Goal: Use online tool/utility: Utilize a website feature to perform a specific function

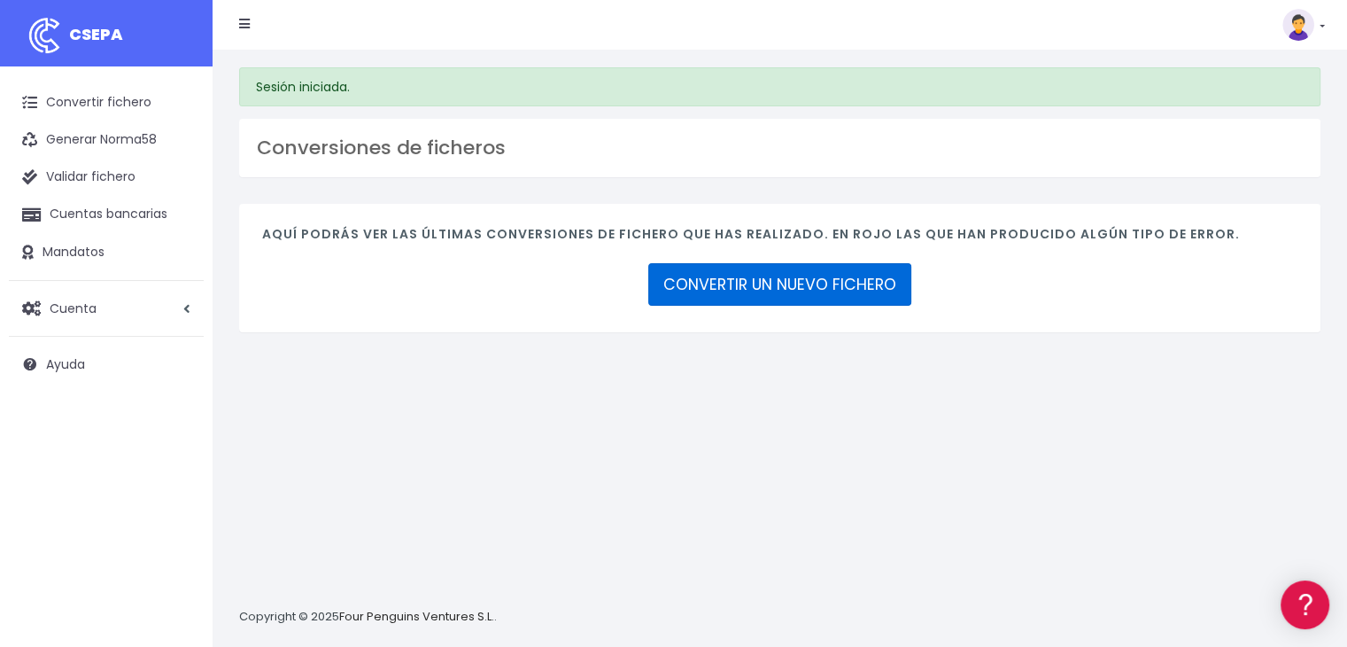
click at [731, 291] on link "CONVERTIR UN NUEVO FICHERO" at bounding box center [779, 284] width 263 height 43
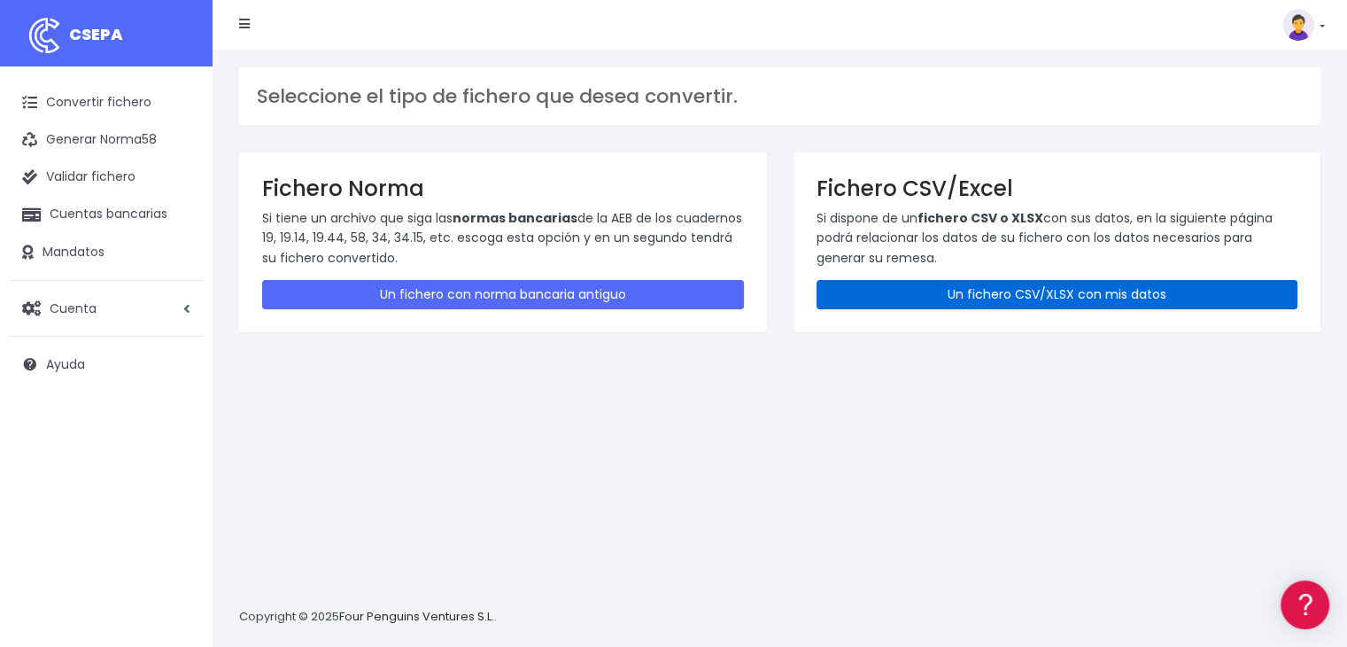
click at [910, 287] on link "Un fichero CSV/XLSX con mis datos" at bounding box center [1058, 294] width 482 height 29
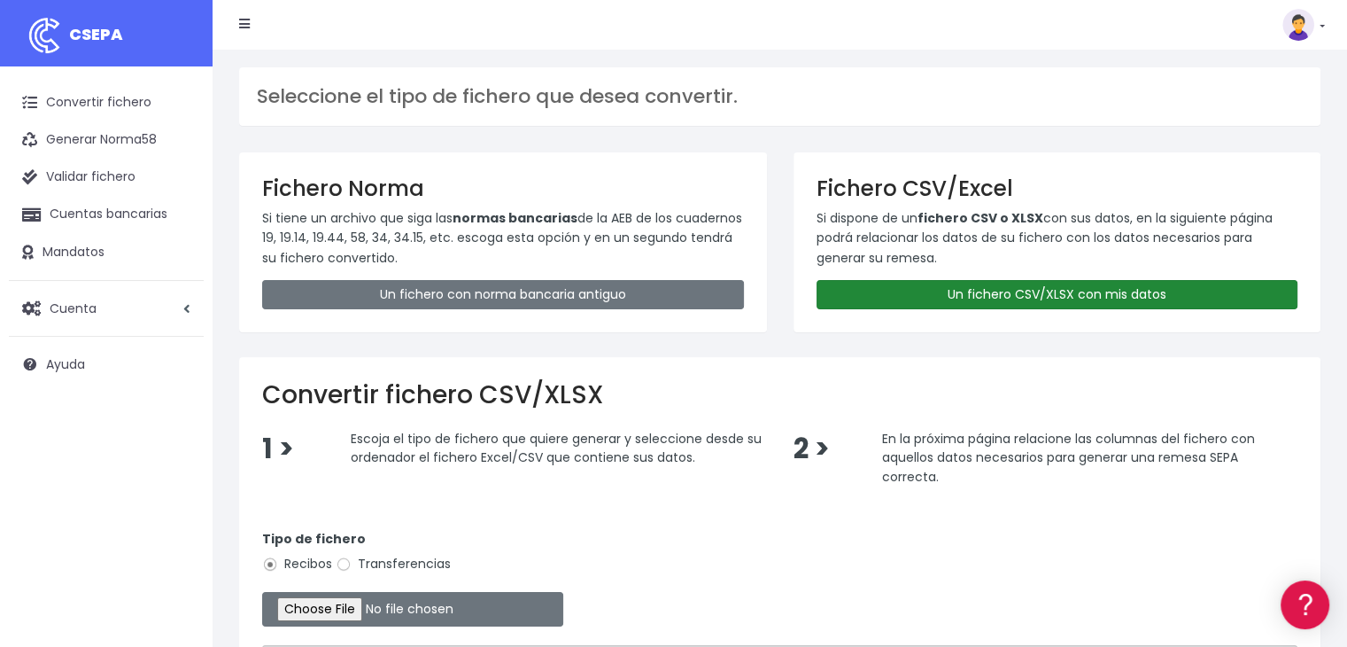
click at [1134, 297] on link "Un fichero CSV/XLSX con mis datos" at bounding box center [1058, 294] width 482 height 29
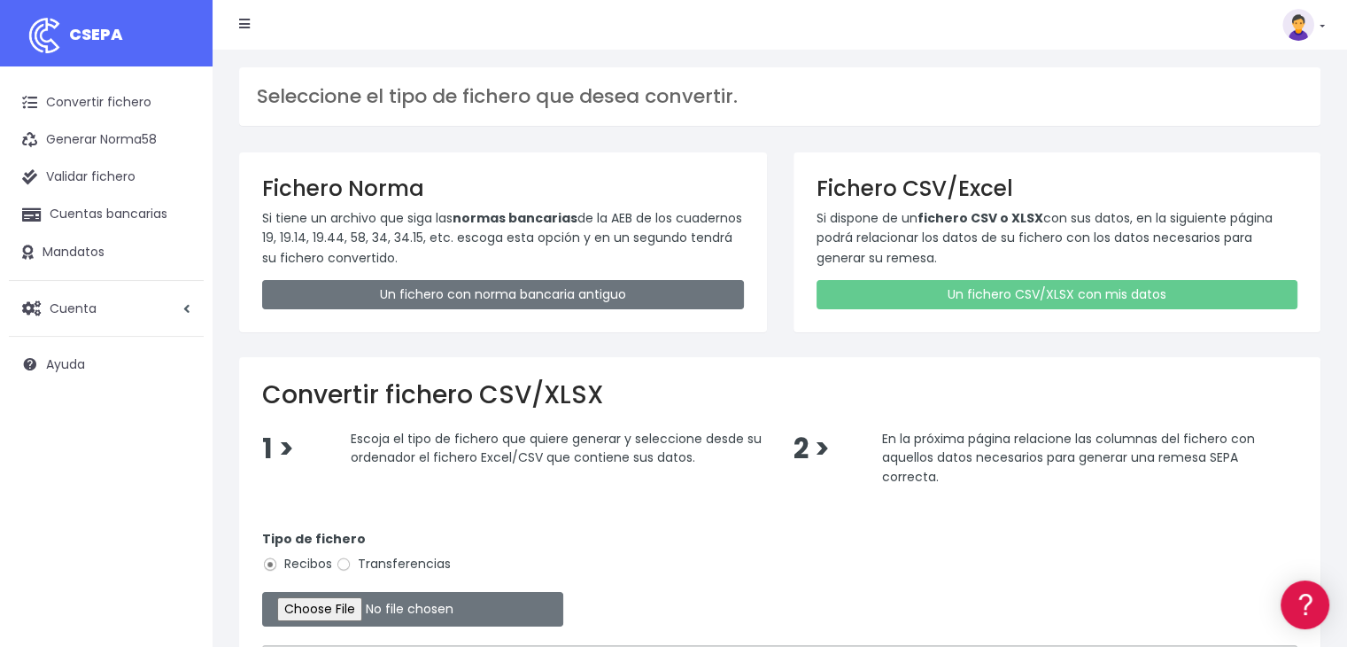
click at [405, 563] on label "Transferencias" at bounding box center [393, 563] width 115 height 19
click at [352, 563] on input "Transferencias" at bounding box center [344, 564] width 16 height 16
radio input "true"
click at [384, 607] on input "file" at bounding box center [412, 609] width 301 height 35
type input "C:\fakepath\REMESA 20250912 PREV 22.xlsx"
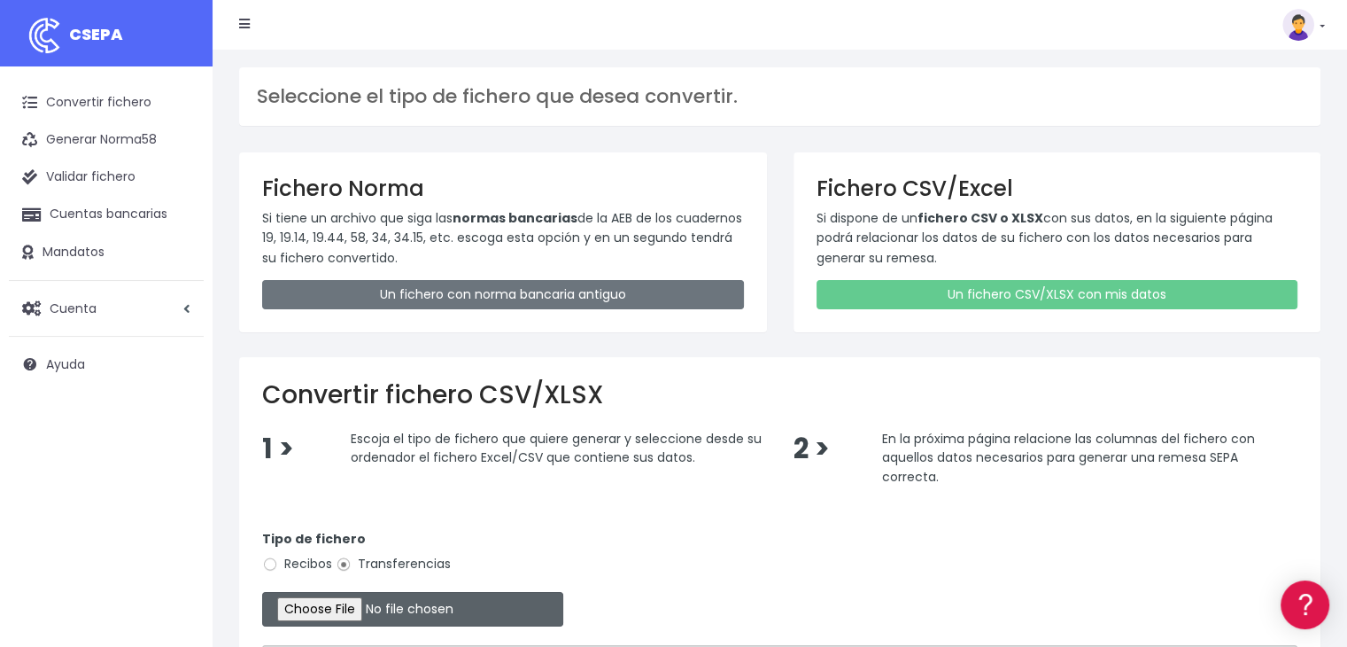
scroll to position [264, 0]
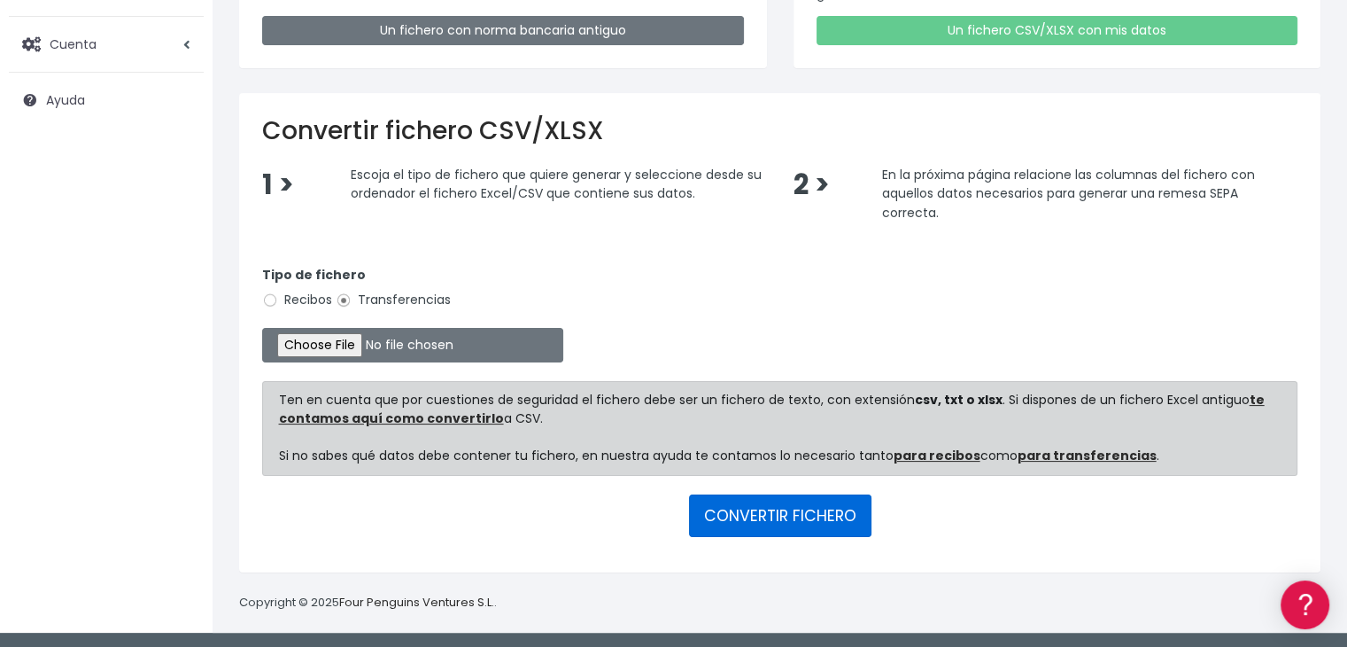
click at [774, 518] on button "CONVERTIR FICHERO" at bounding box center [780, 515] width 182 height 43
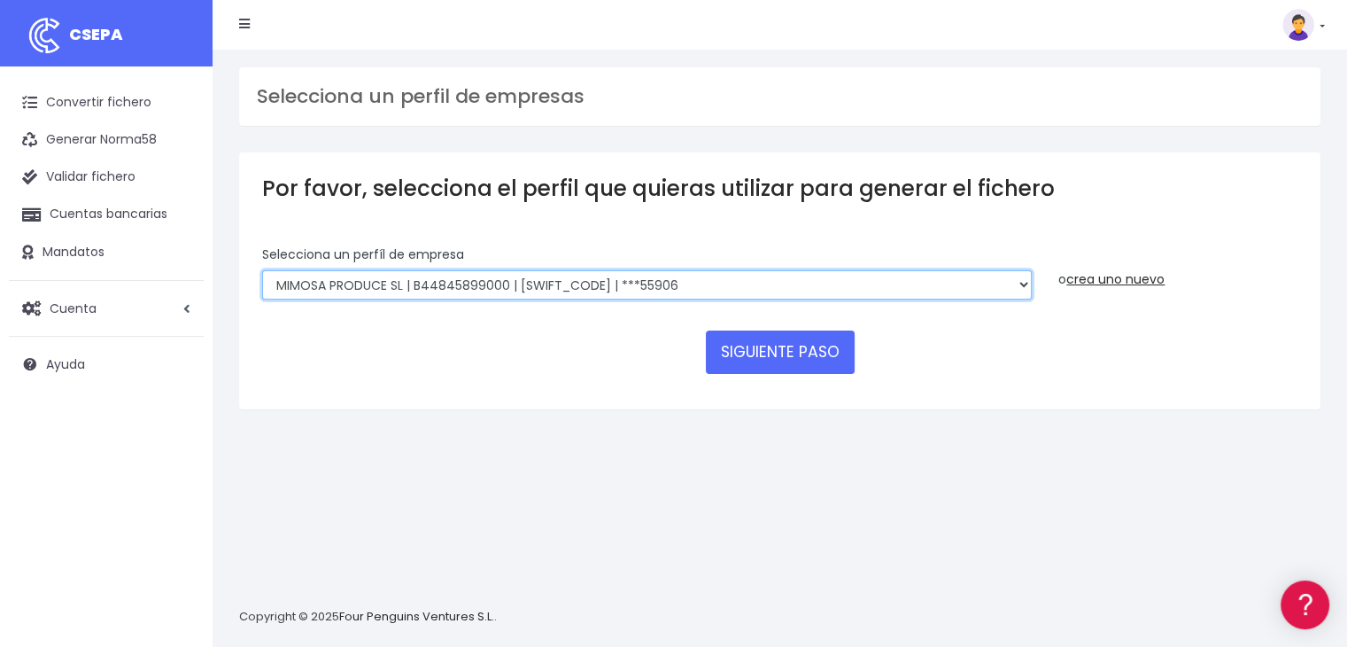
click at [750, 292] on select "MIMOSA PRODUCE SL | B44845899000 | BSABESBBXXX | ***55906 SUMENDI FILMAK SL | B…" at bounding box center [647, 285] width 770 height 30
select select "2905"
click at [262, 270] on select "MIMOSA PRODUCE SL | B44845899000 | BSABESBBXXX | ***55906 SUMENDI FILMAK SL | B…" at bounding box center [647, 285] width 770 height 30
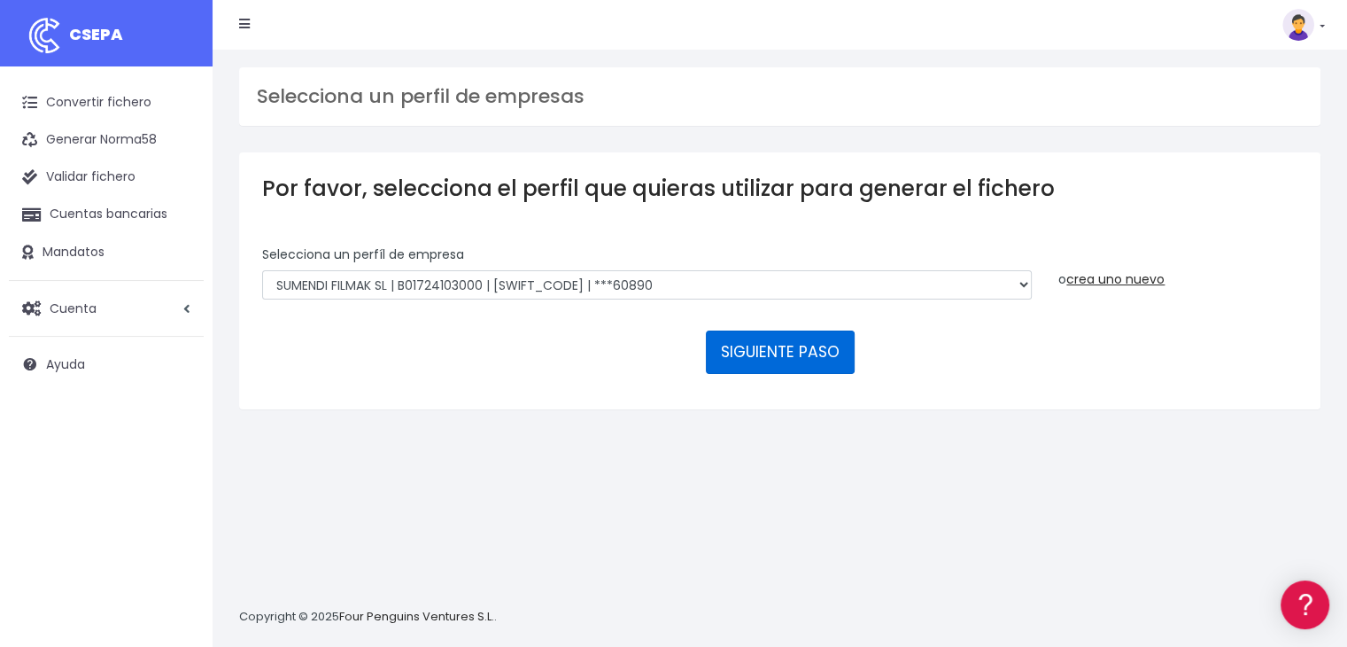
click at [743, 357] on button "SIGUIENTE PASO" at bounding box center [780, 351] width 149 height 43
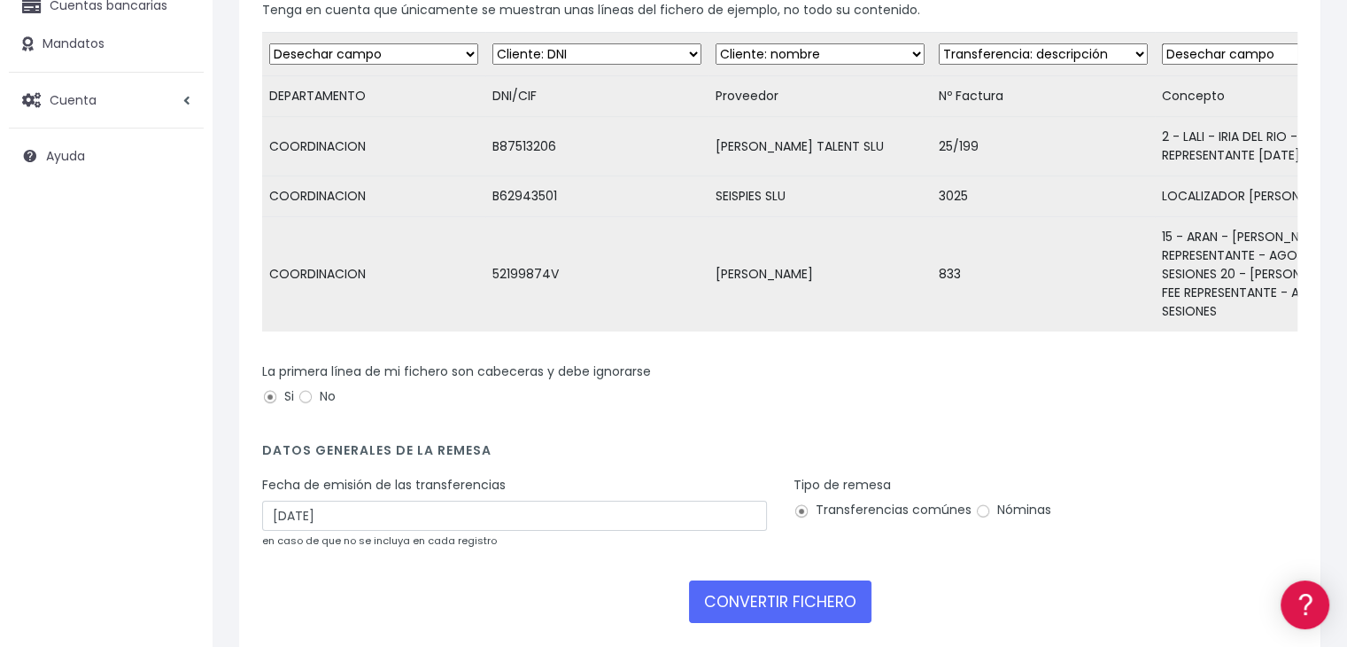
scroll to position [177, 0]
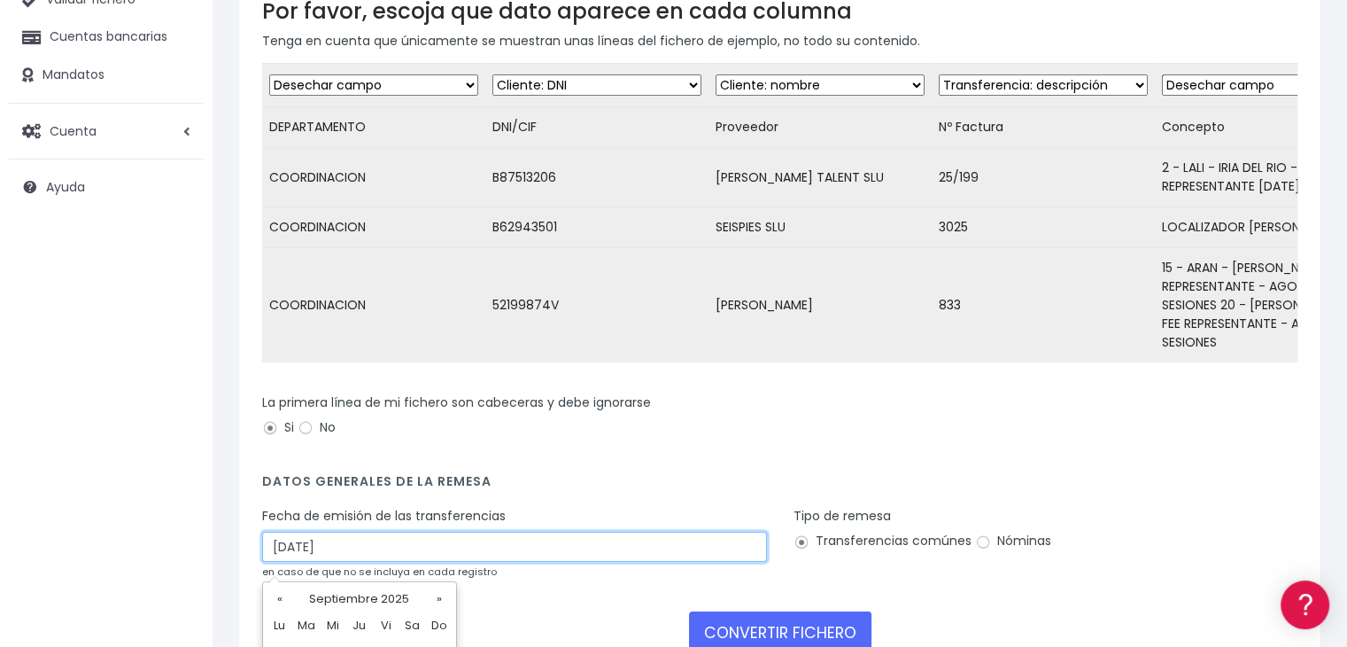
click at [428, 561] on input "17/09/2025" at bounding box center [514, 546] width 505 height 30
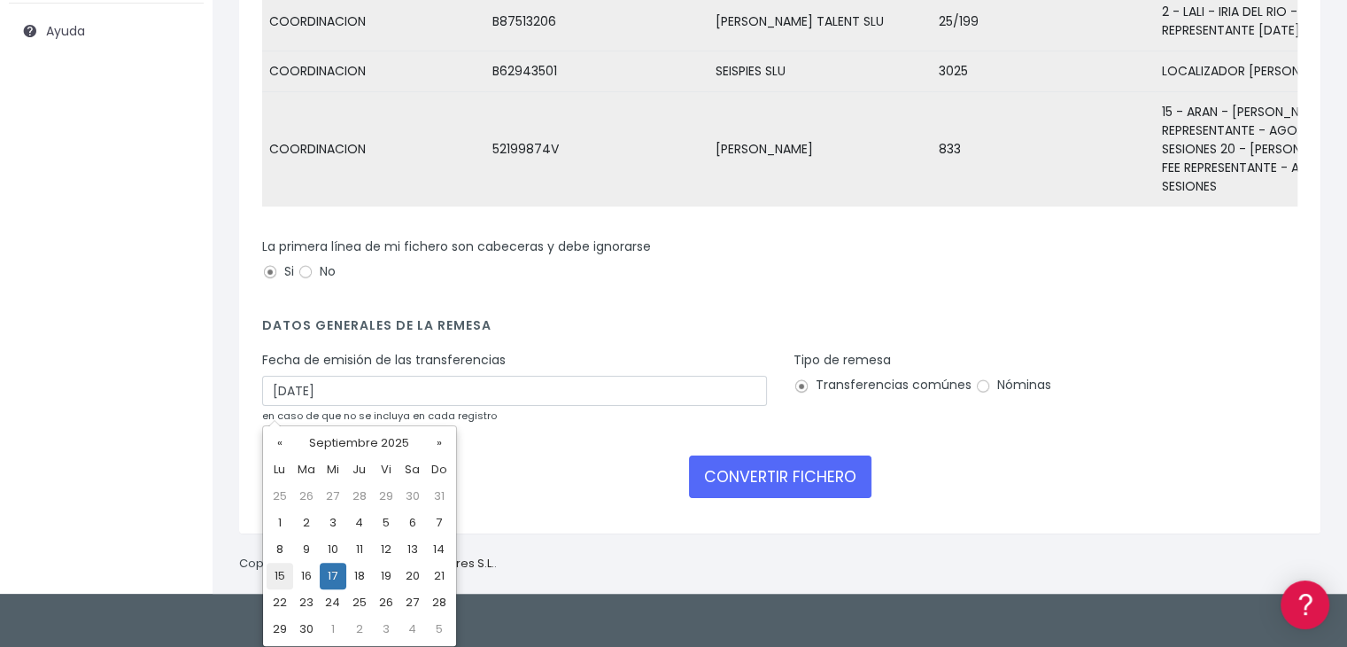
click at [274, 568] on td "15" at bounding box center [280, 575] width 27 height 27
type input "15/09/2025"
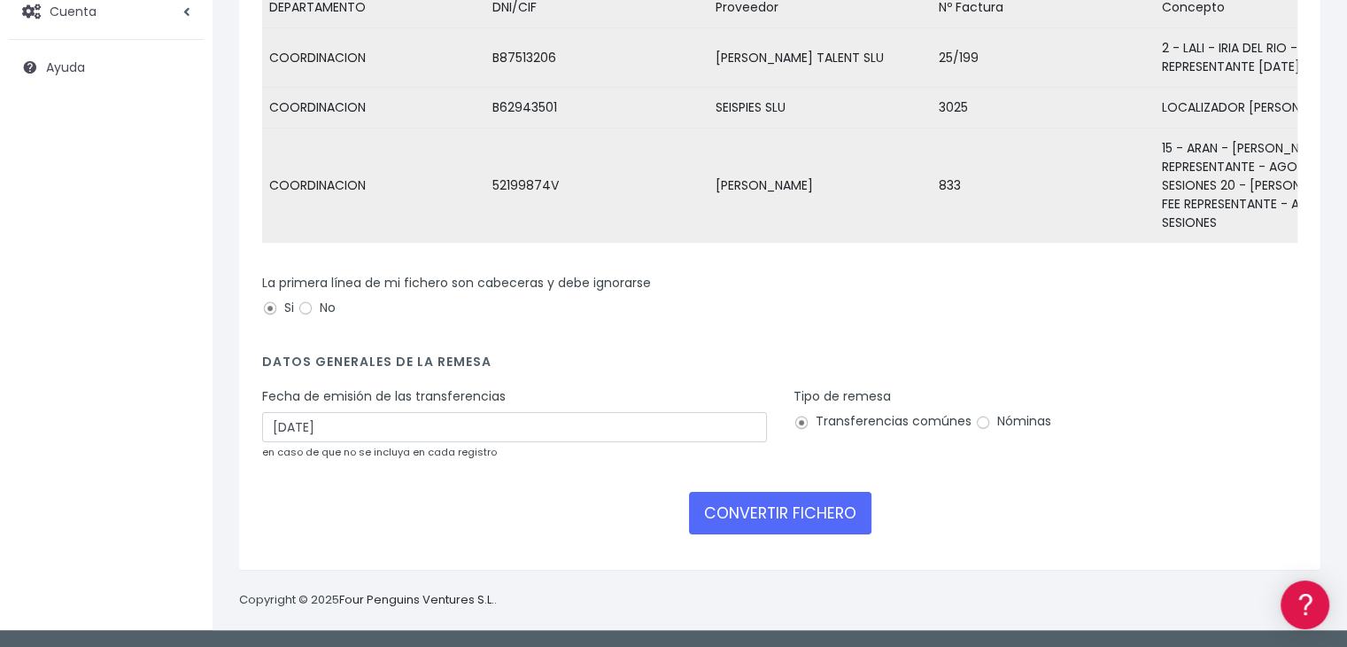
scroll to position [307, 0]
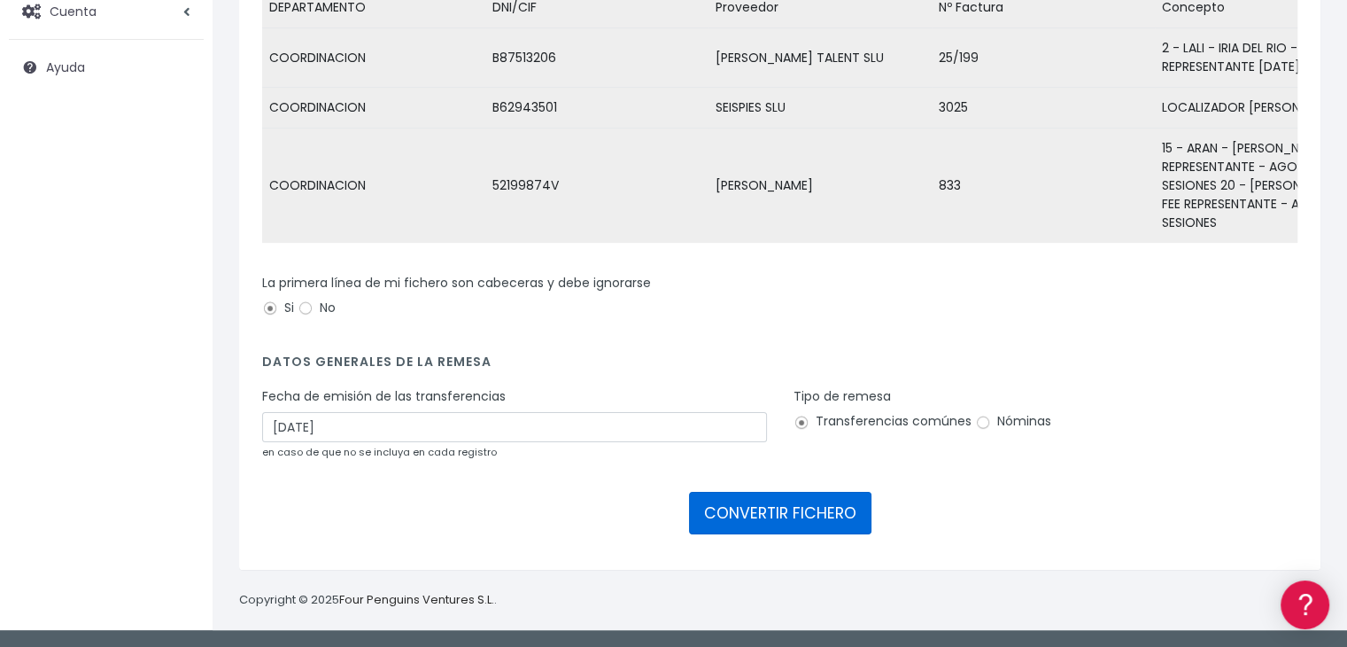
click at [788, 514] on button "CONVERTIR FICHERO" at bounding box center [780, 513] width 182 height 43
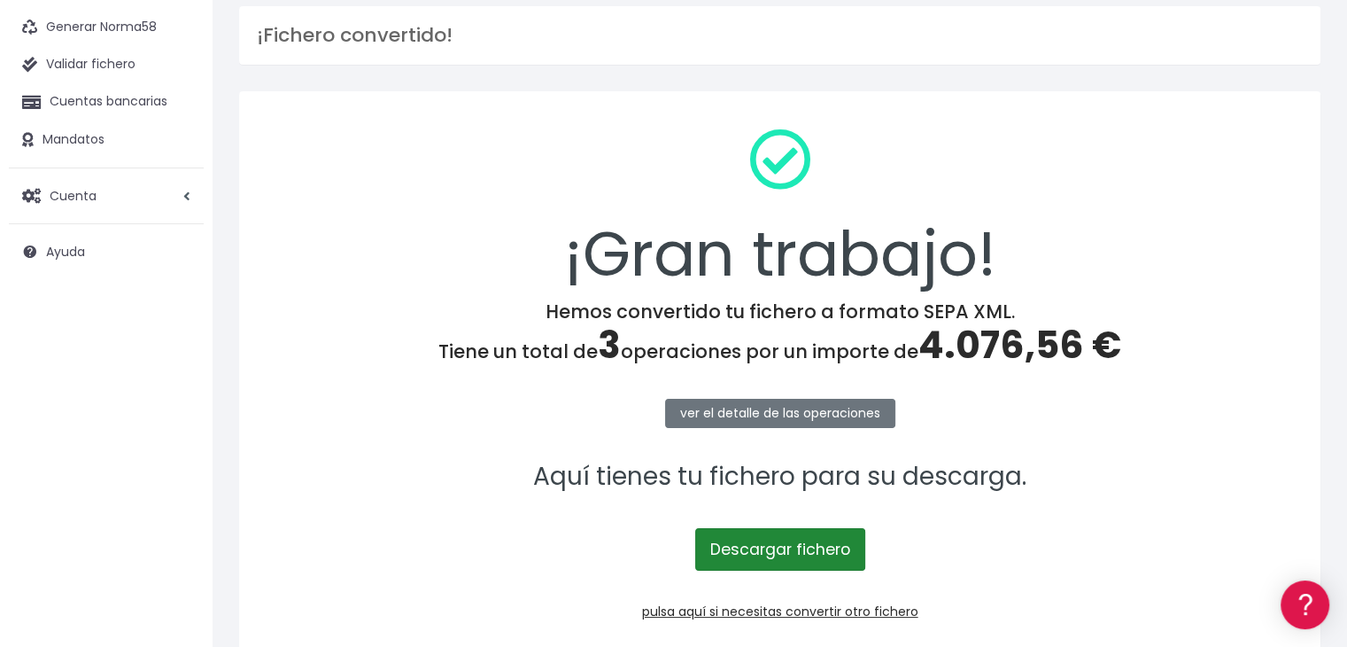
scroll to position [198, 0]
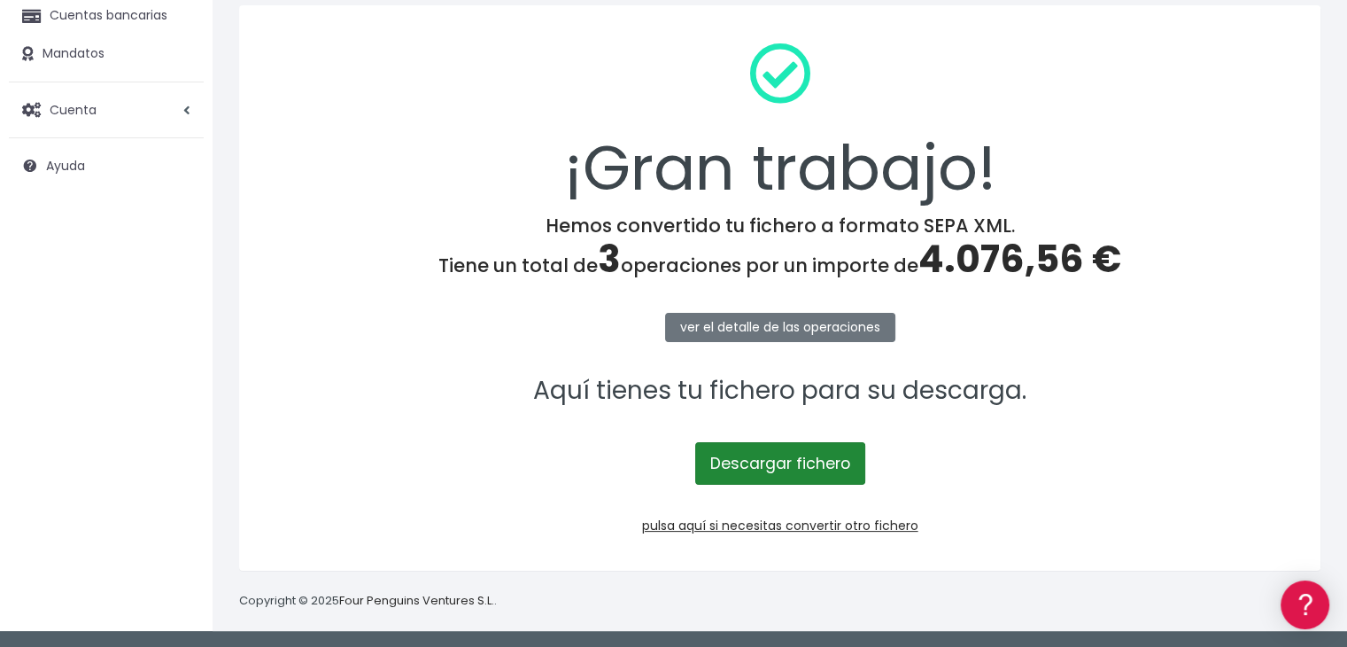
click at [778, 450] on link "Descargar fichero" at bounding box center [780, 463] width 170 height 43
